Goal: Task Accomplishment & Management: Manage account settings

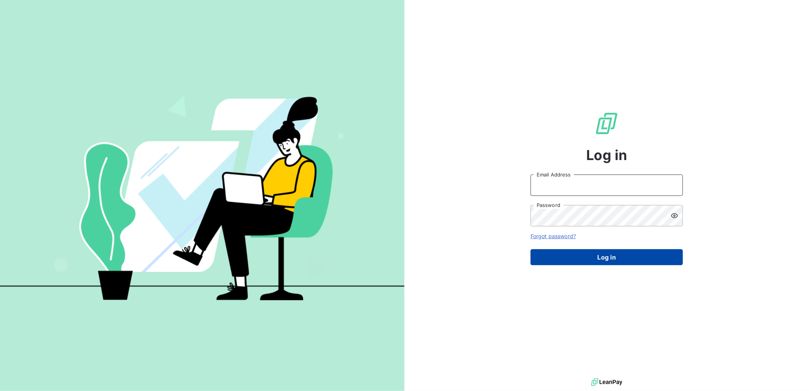
type input "[PERSON_NAME][EMAIL_ADDRESS][PERSON_NAME][DOMAIN_NAME]"
click at [615, 258] on button "Log in" at bounding box center [607, 257] width 152 height 16
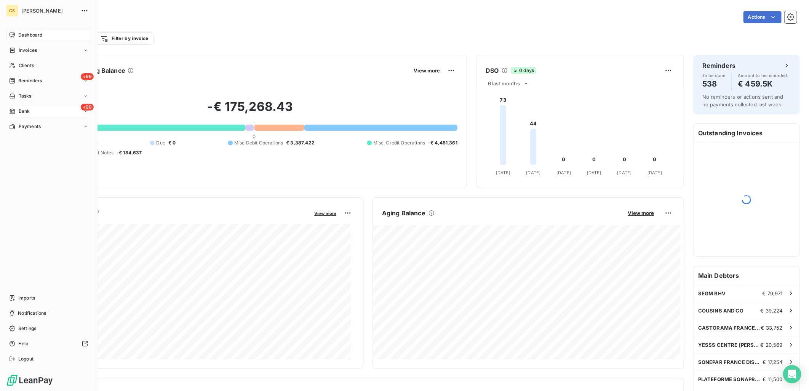
click at [21, 111] on span "Bank" at bounding box center [24, 111] width 11 height 7
